Goal: Information Seeking & Learning: Learn about a topic

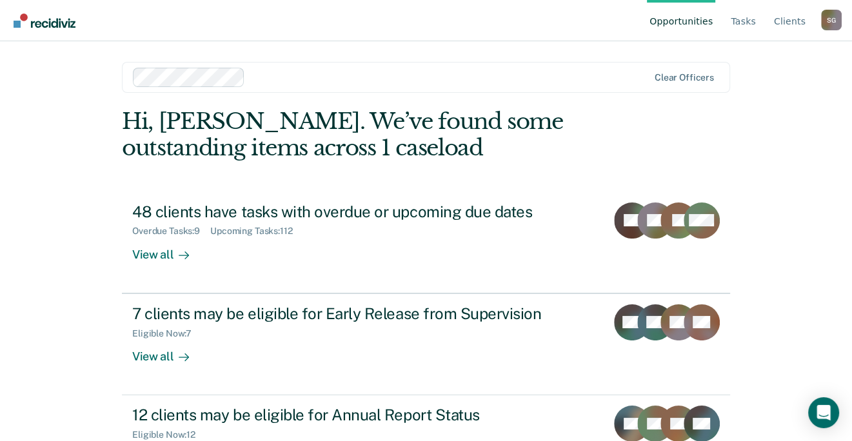
click at [688, 21] on link "Opportunities" at bounding box center [681, 20] width 68 height 41
click at [790, 21] on link "Client s" at bounding box center [790, 20] width 37 height 41
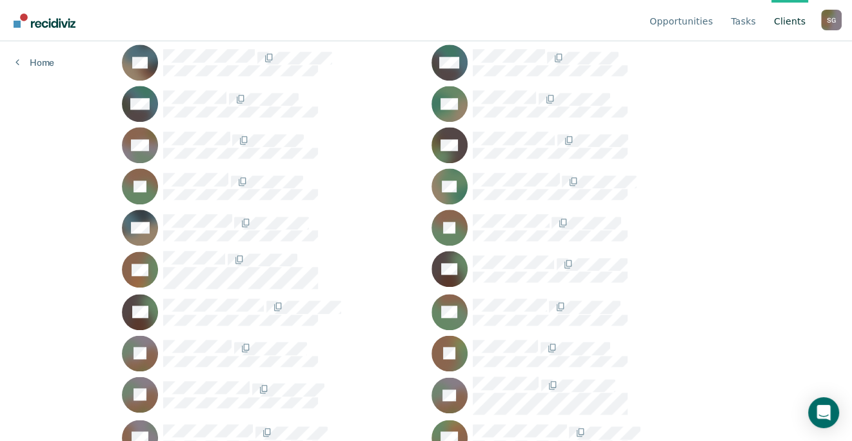
scroll to position [1290, 0]
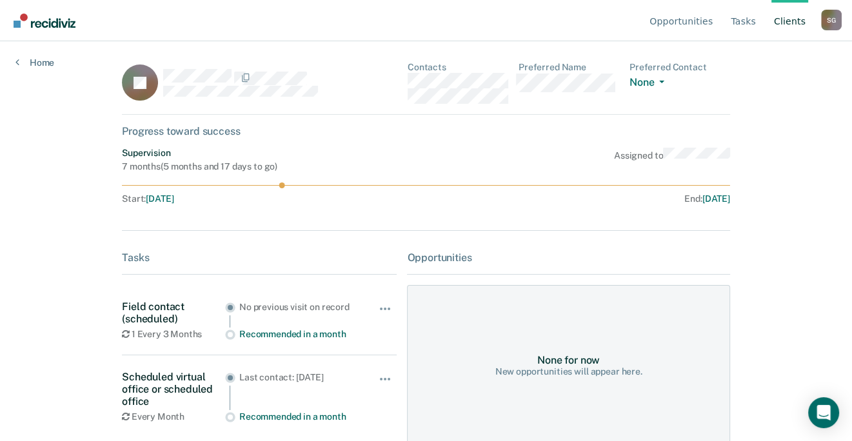
click at [790, 20] on link "Client s" at bounding box center [790, 20] width 37 height 41
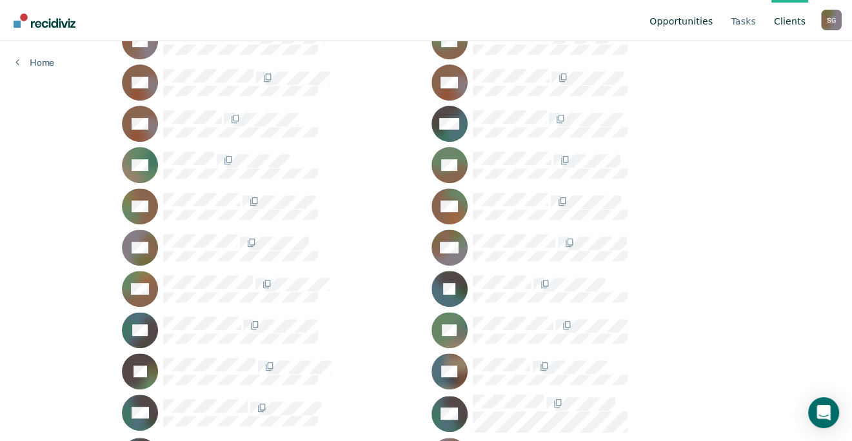
scroll to position [323, 0]
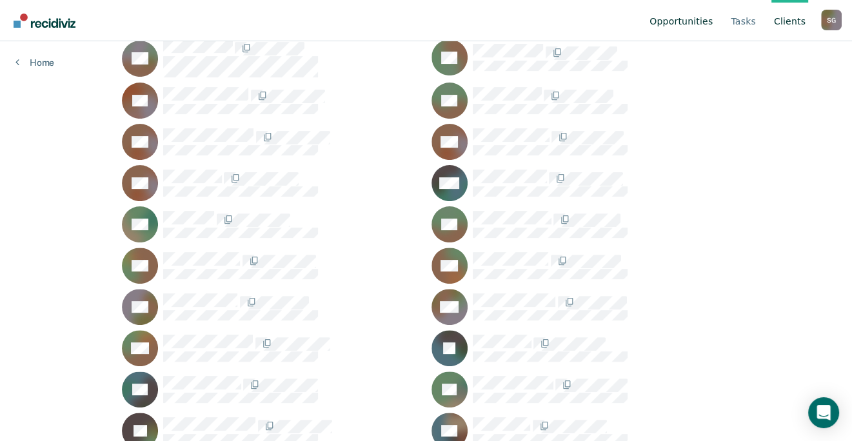
click at [694, 23] on link "Opportunities" at bounding box center [681, 20] width 68 height 41
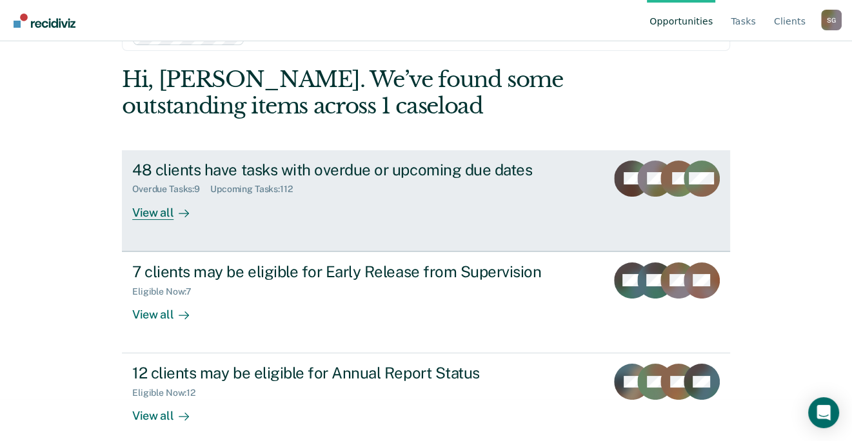
scroll to position [55, 0]
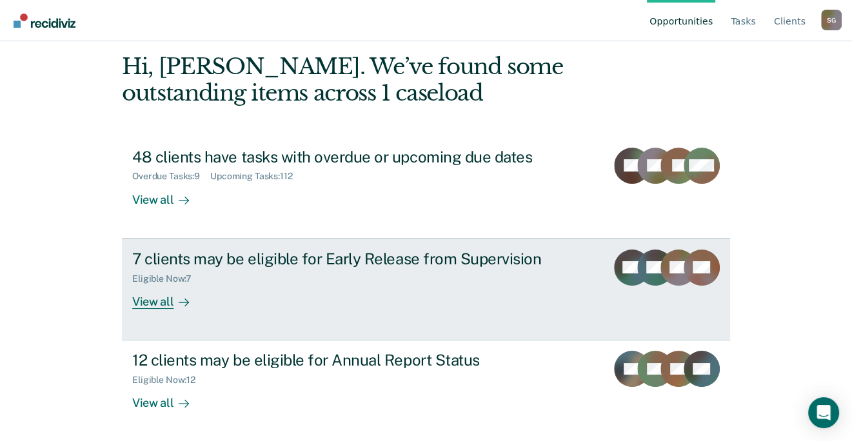
click at [165, 299] on div "View all" at bounding box center [168, 296] width 72 height 25
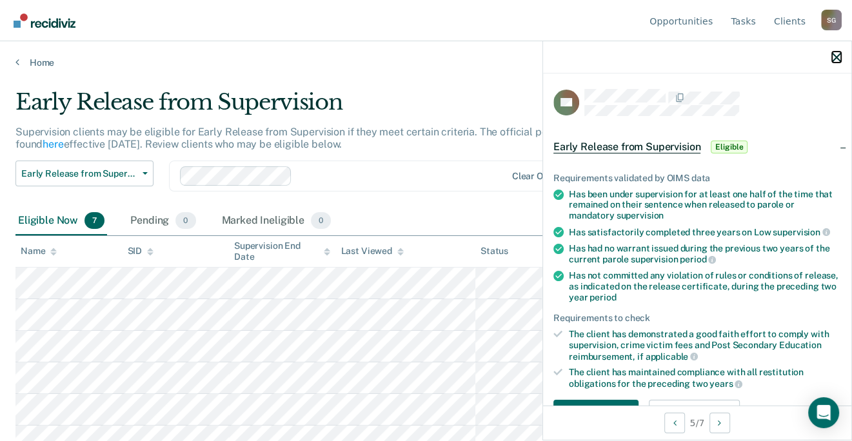
click at [836, 52] on button "button" at bounding box center [836, 57] width 9 height 11
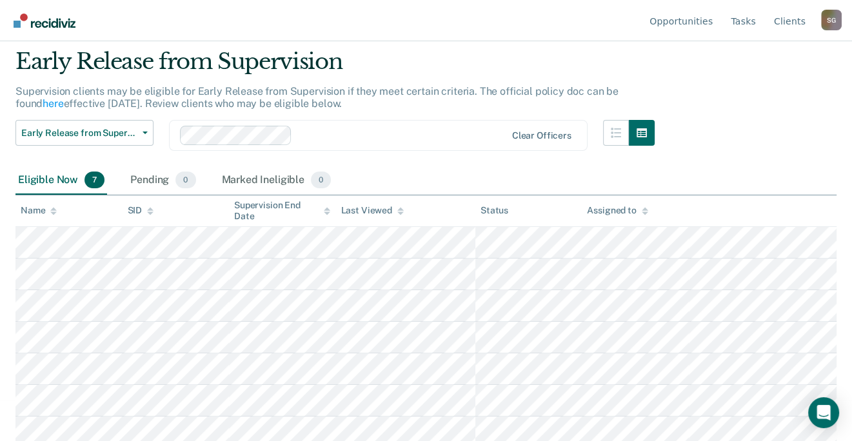
scroll to position [46, 0]
